Goal: Navigation & Orientation: Find specific page/section

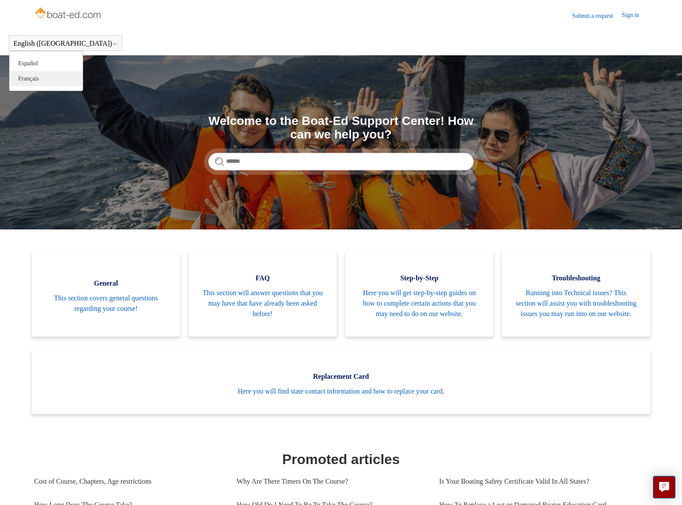
click at [46, 76] on link "Français" at bounding box center [46, 78] width 73 height 15
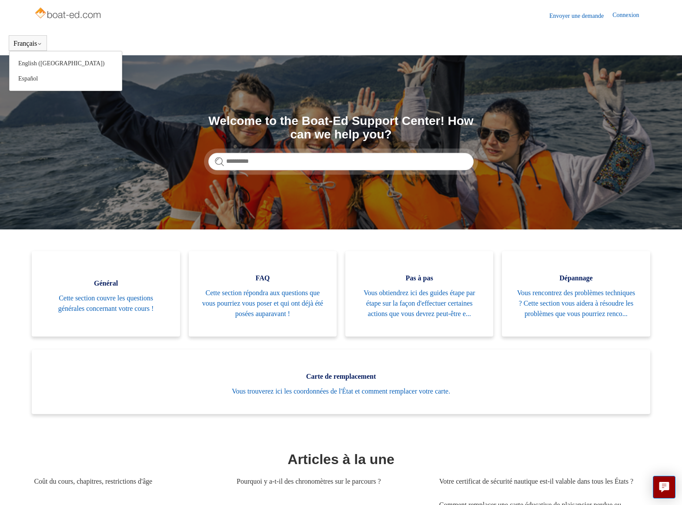
click at [40, 41] on button "Français" at bounding box center [27, 44] width 29 height 8
click at [41, 68] on link "English ([GEOGRAPHIC_DATA])" at bounding box center [66, 63] width 112 height 15
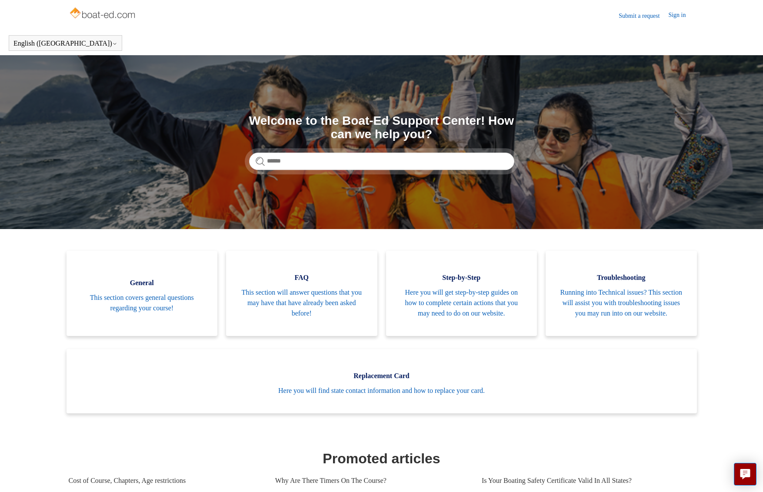
click at [38, 75] on link "Français" at bounding box center [46, 78] width 73 height 15
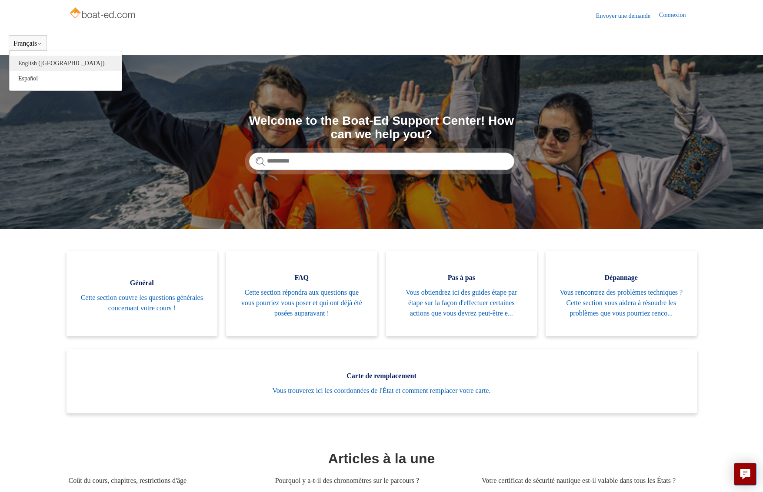
click at [47, 60] on link "English ([GEOGRAPHIC_DATA])" at bounding box center [66, 63] width 112 height 15
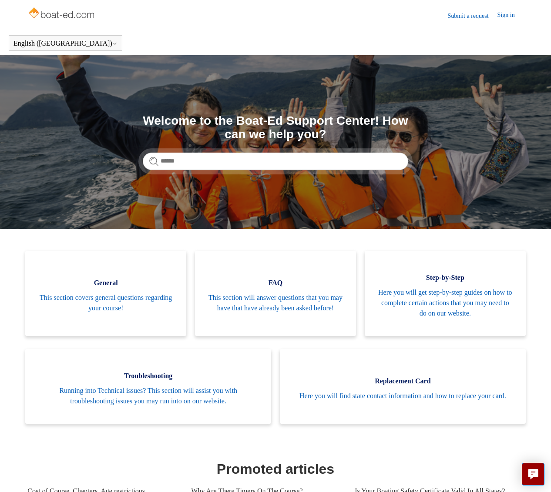
click at [499, 15] on link "Sign in" at bounding box center [510, 15] width 26 height 10
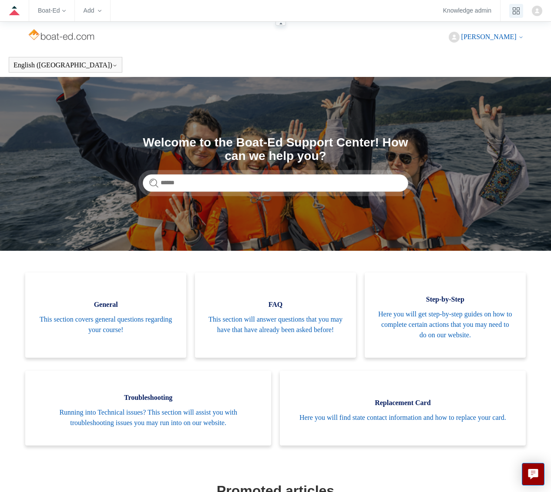
click at [518, 12] on icon "product tray" at bounding box center [515, 10] width 7 height 7
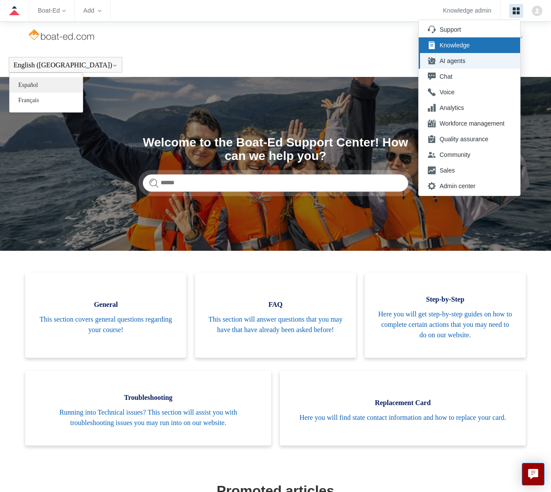
click at [51, 86] on link "Español" at bounding box center [46, 84] width 73 height 15
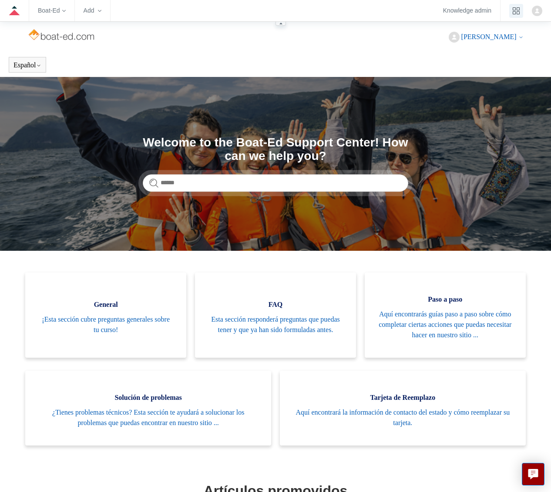
click at [511, 13] on button "product tray" at bounding box center [516, 11] width 14 height 14
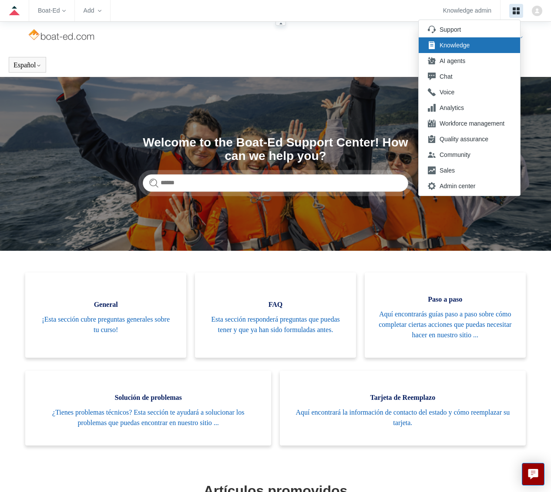
click at [511, 13] on button "product tray" at bounding box center [516, 11] width 14 height 14
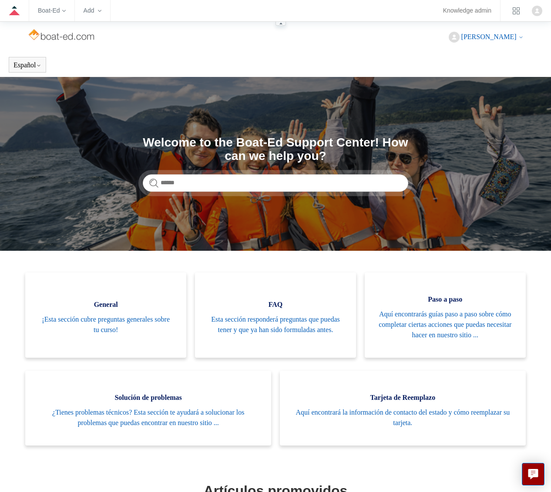
click at [471, 10] on link "Knowledge admin" at bounding box center [467, 10] width 48 height 5
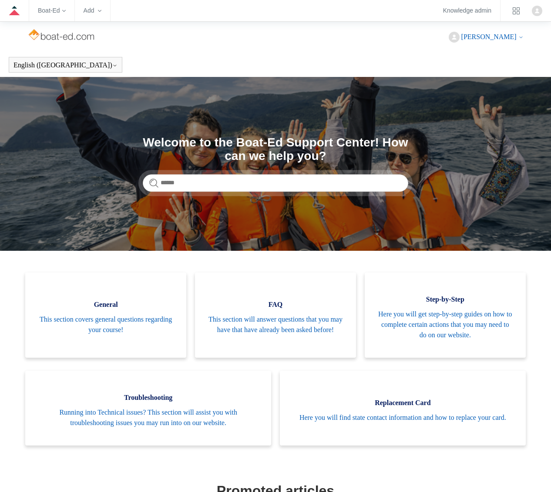
click at [260, 149] on h1 "Welcome to the Boat-Ed Support Center! How can we help you?" at bounding box center [275, 149] width 265 height 27
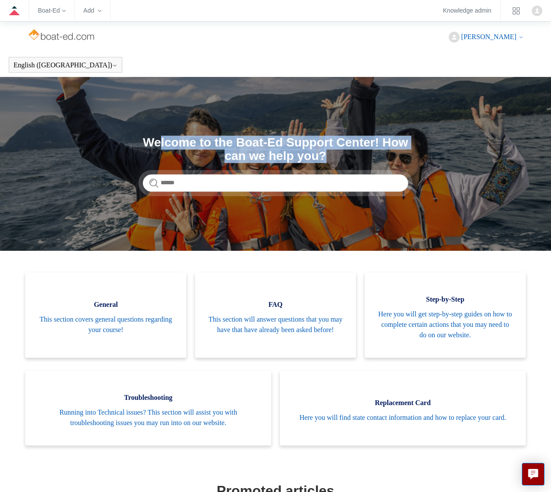
click at [260, 149] on h1 "Welcome to the Boat-Ed Support Center! How can we help you?" at bounding box center [275, 149] width 265 height 27
copy div "Welcome to the Boat-Ed Support Center! How can we help you?"
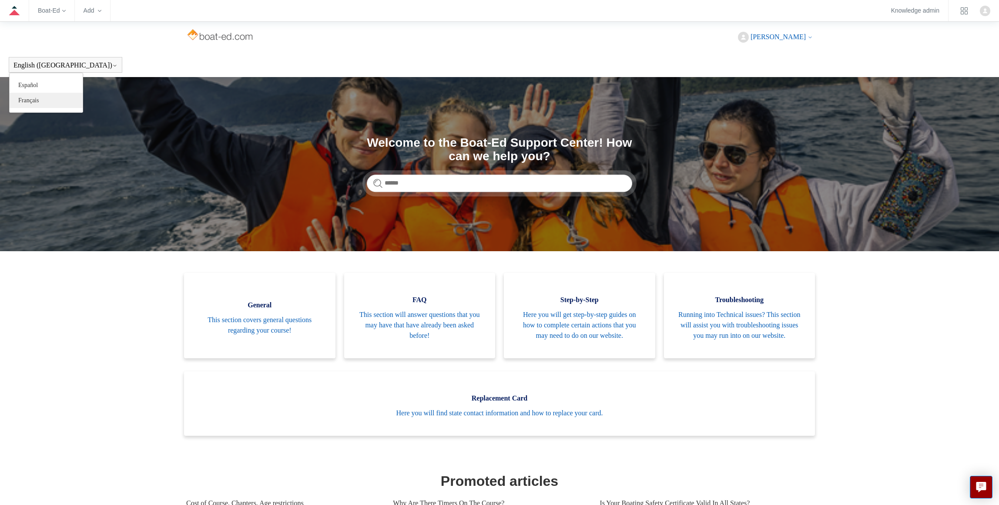
click at [43, 98] on link "Français" at bounding box center [46, 100] width 73 height 15
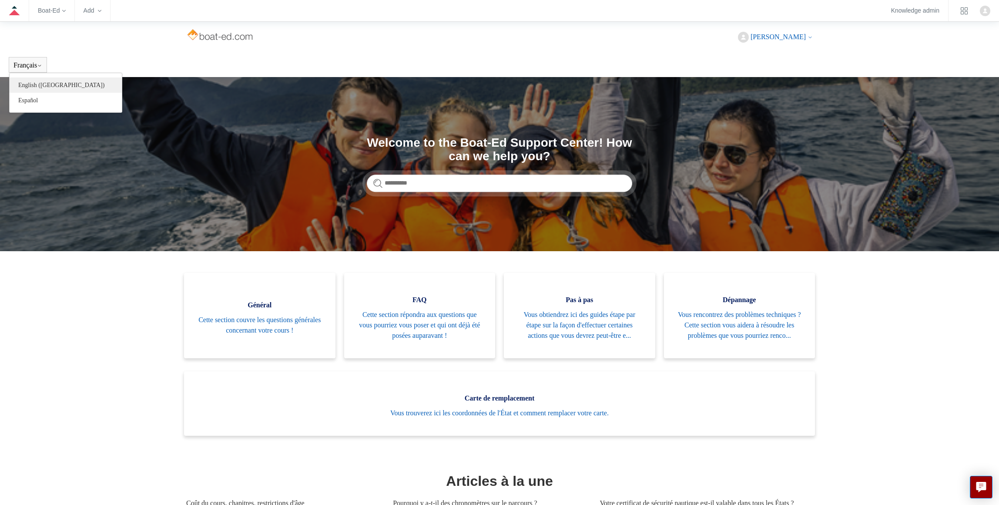
click at [49, 83] on link "English ([GEOGRAPHIC_DATA])" at bounding box center [66, 84] width 112 height 15
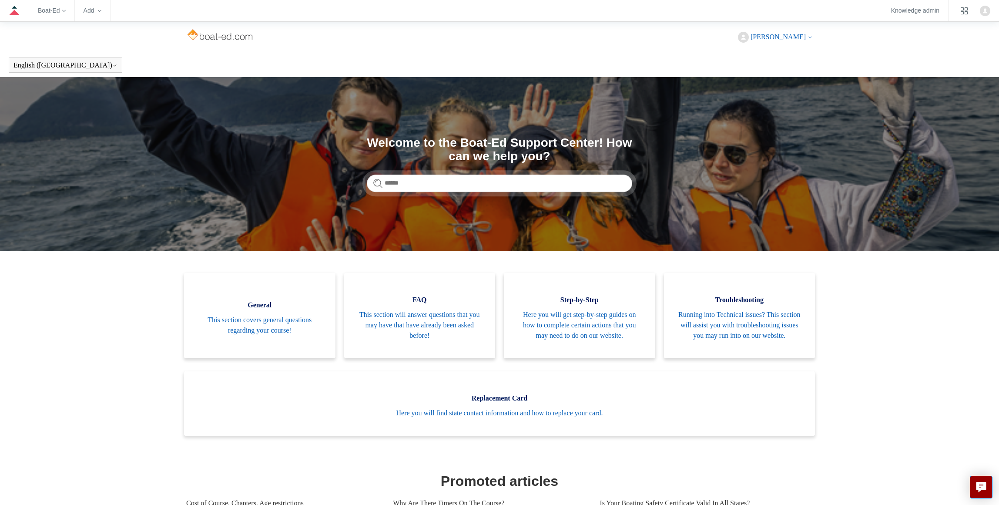
click at [516, 139] on h1 "Welcome to the Boat-Ed Support Center! How can we help you?" at bounding box center [499, 149] width 265 height 27
click at [38, 100] on link "Français" at bounding box center [46, 100] width 73 height 15
